Goal: Check status: Check status

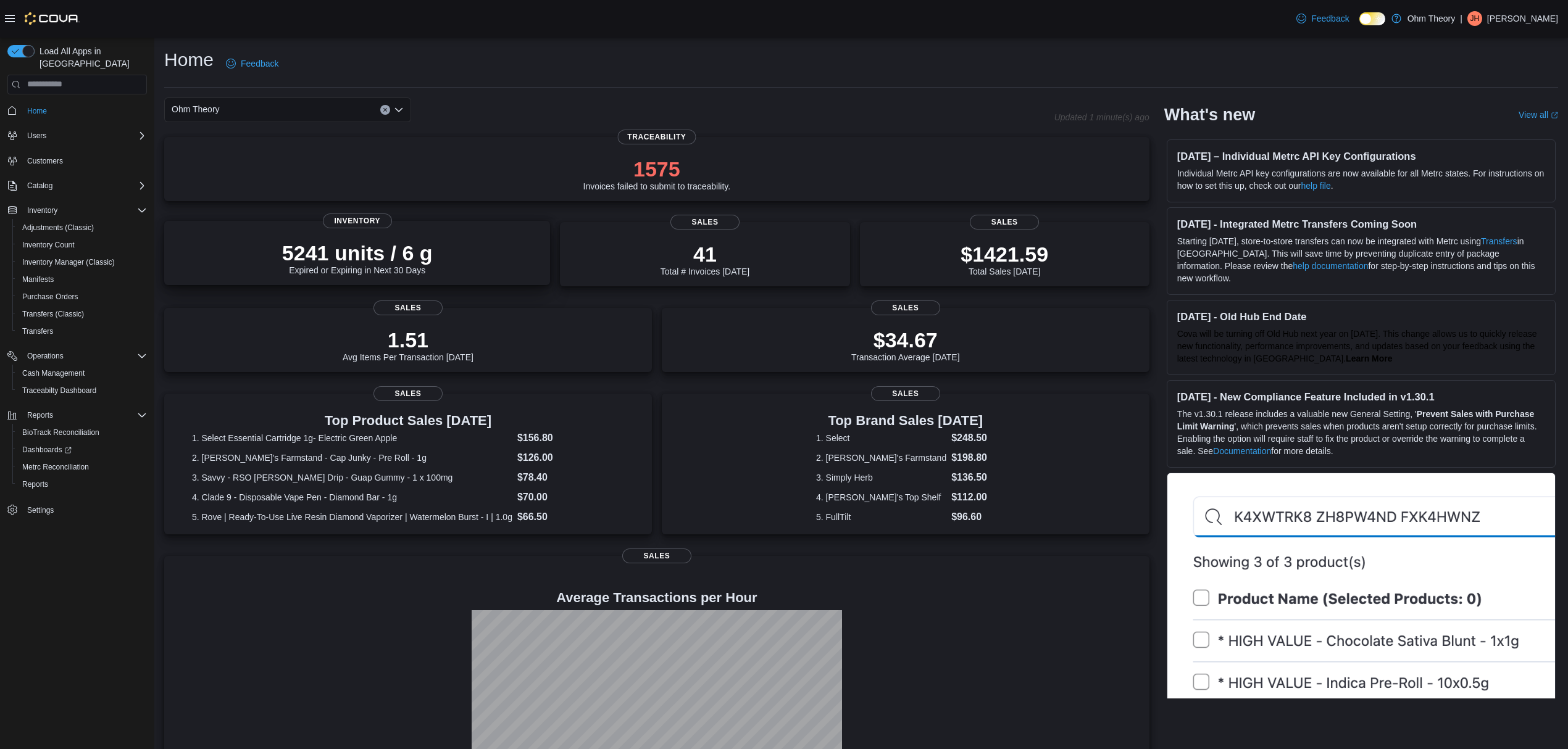
click at [451, 252] on div "5241 units / 6 g Expired or Expiring in Next 30 Days" at bounding box center [357, 255] width 366 height 39
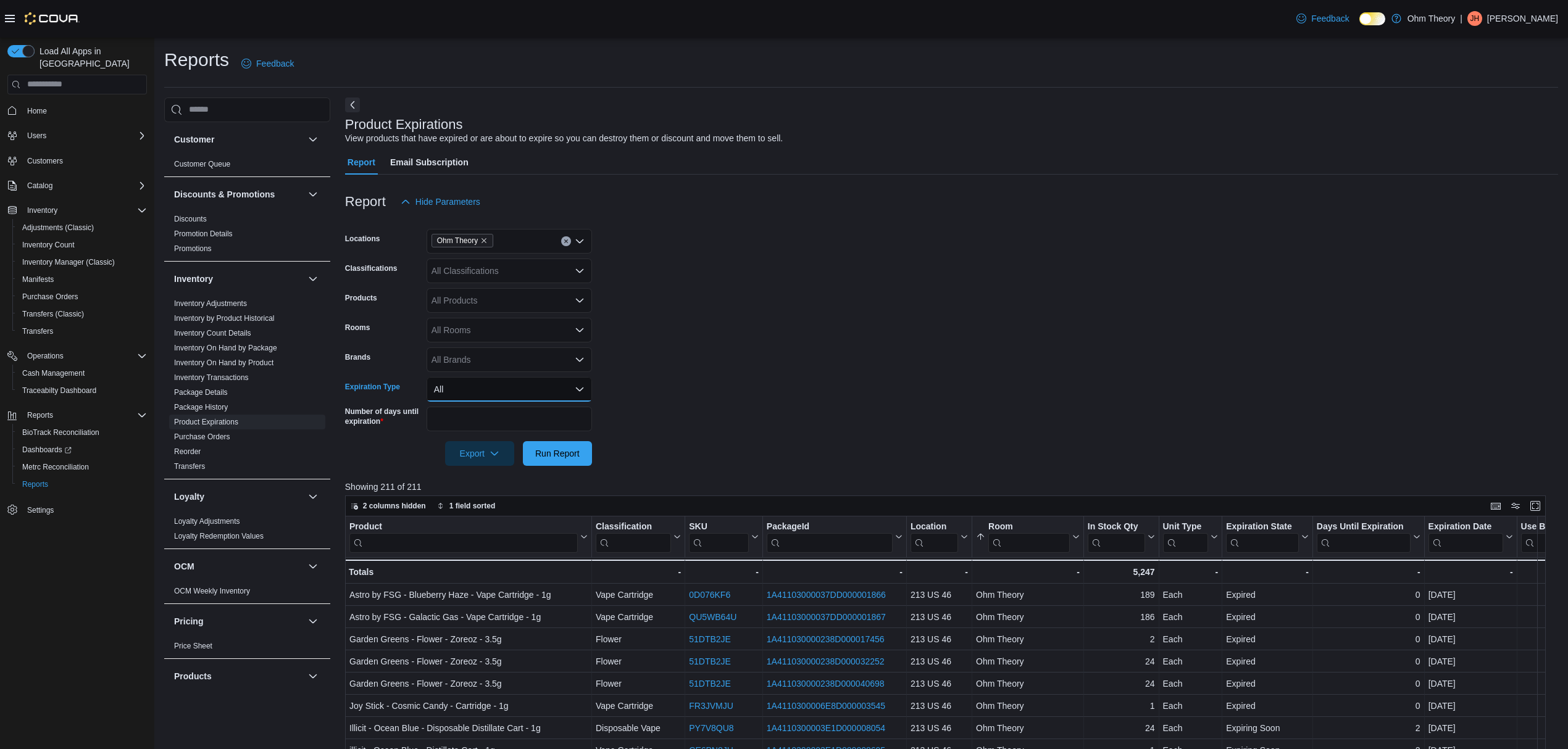
click at [487, 394] on button "All" at bounding box center [509, 390] width 165 height 25
click at [475, 462] on span "Expiring Soon" at bounding box center [517, 463] width 141 height 15
click at [562, 452] on span "Run Report" at bounding box center [557, 453] width 44 height 12
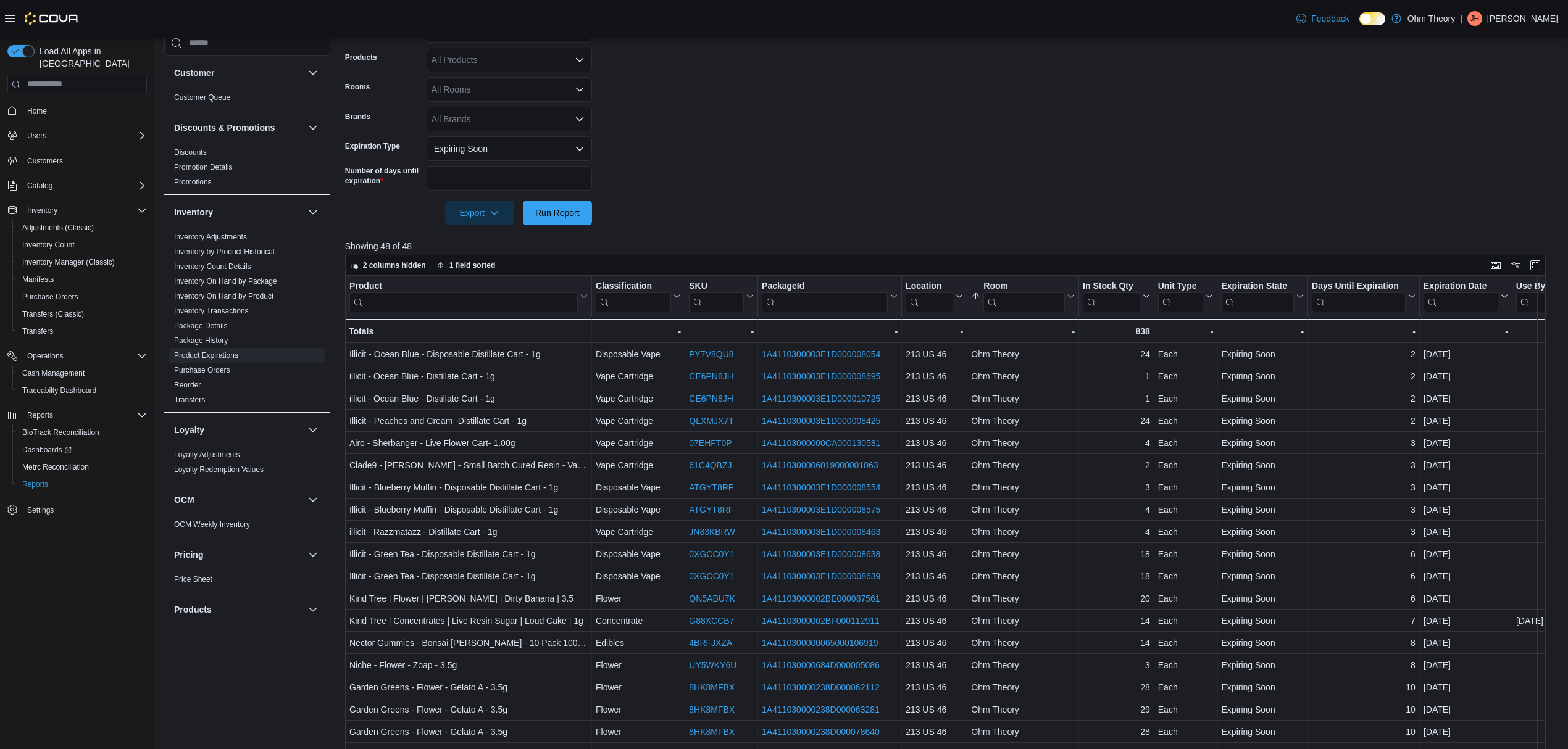
scroll to position [247, 0]
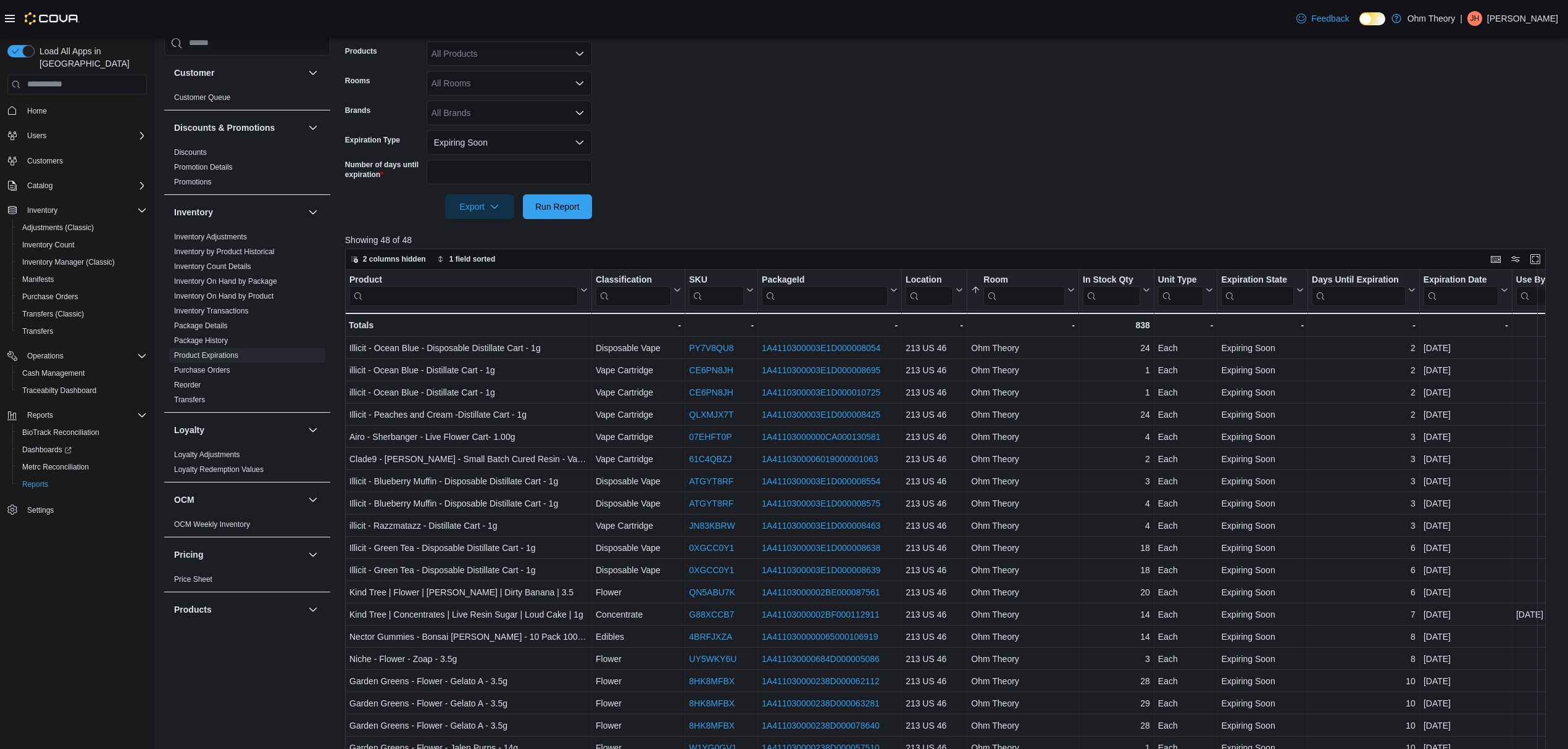
click at [342, 354] on div "Customer Customer Queue Discounts & Promotions Discounts Promotion Details Prom…" at bounding box center [861, 349] width 1394 height 997
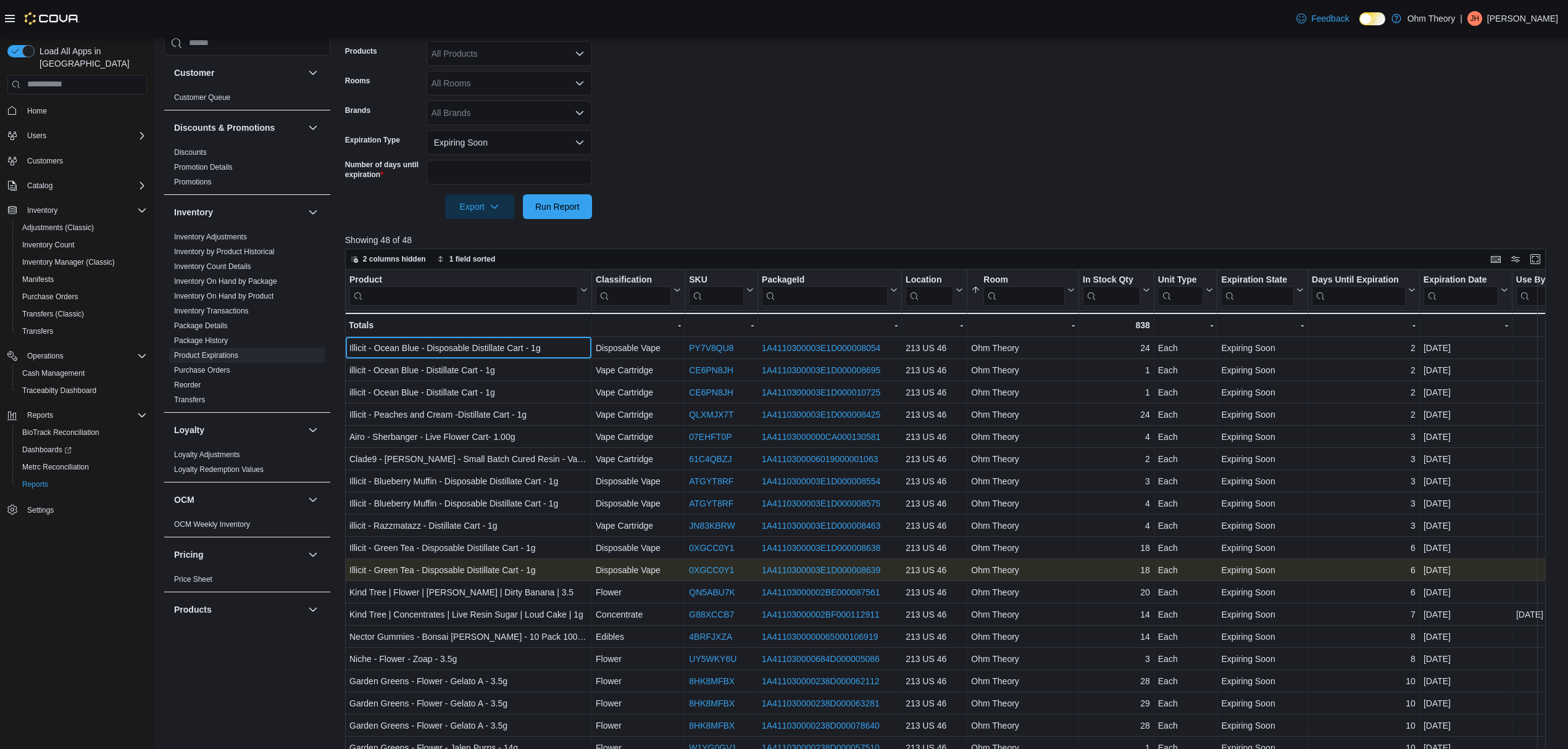
drag, startPoint x: 346, startPoint y: 345, endPoint x: 1475, endPoint y: 569, distance: 1151.0
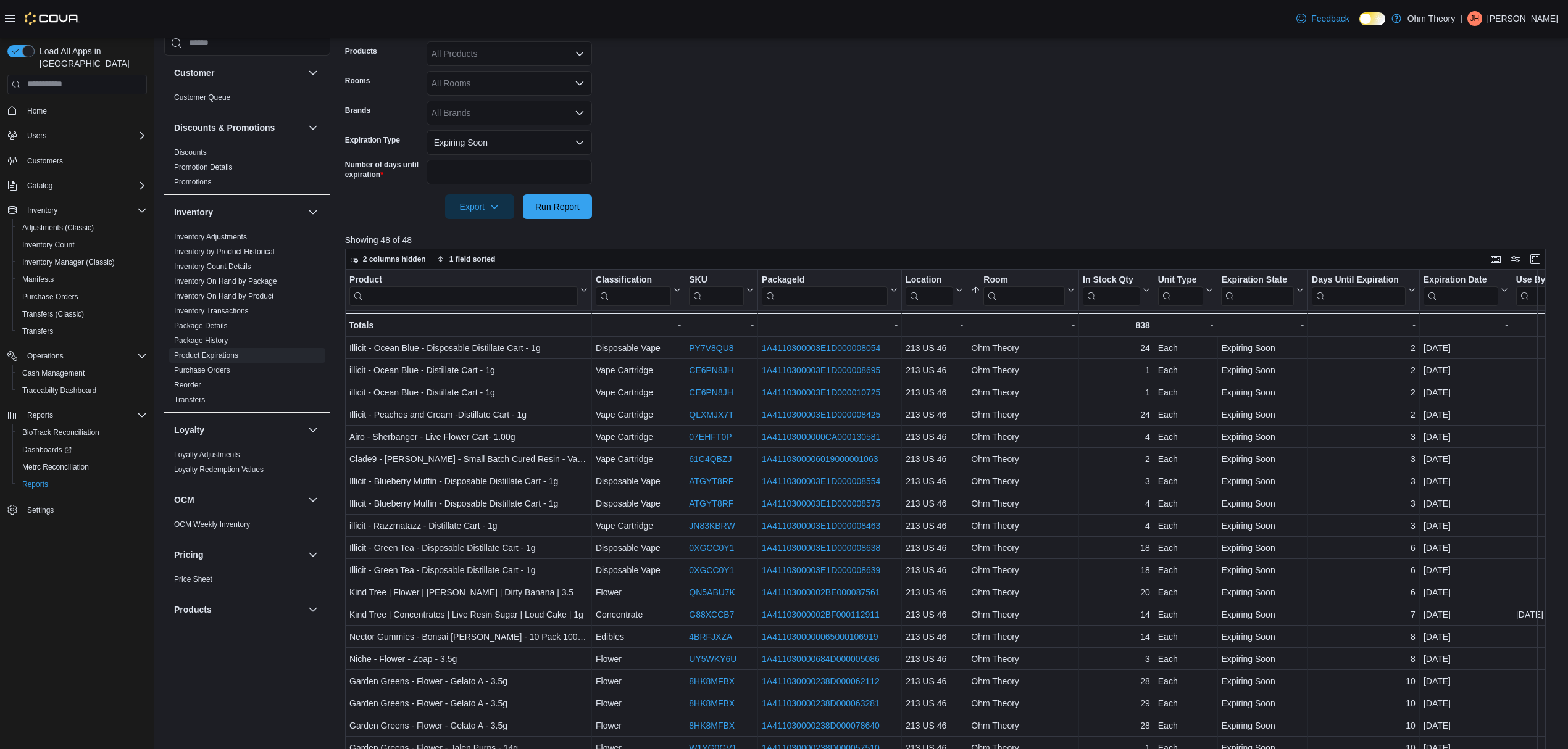
click at [1134, 166] on form "Locations Ohm Theory Classifications All Classifications Products All Products …" at bounding box center [951, 93] width 1213 height 252
